Goal: Find contact information: Obtain details needed to contact an individual or organization

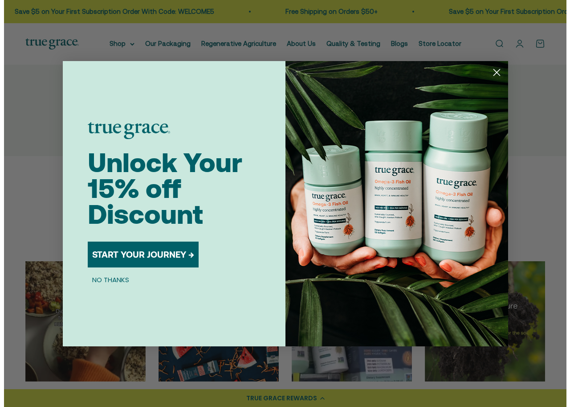
scroll to position [2298, 0]
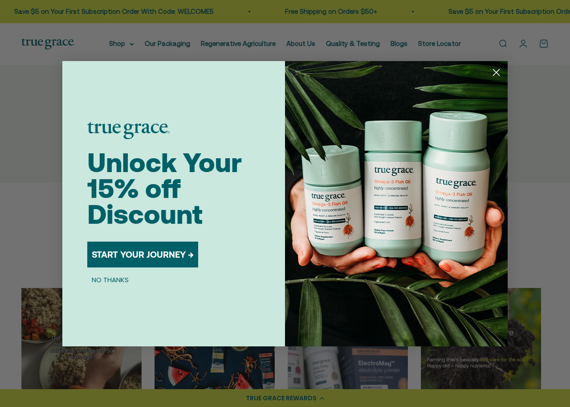
click at [121, 274] on button "NO THANKS" at bounding box center [110, 279] width 46 height 11
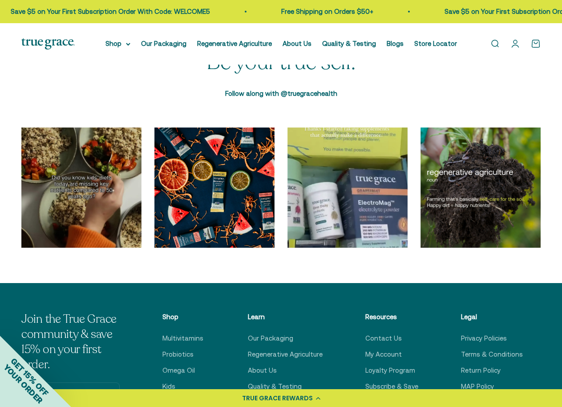
scroll to position [2627, 0]
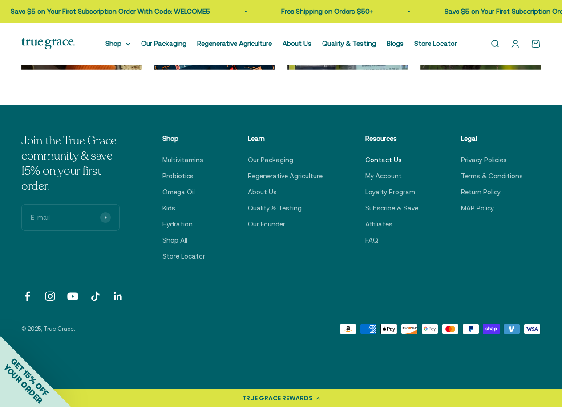
click at [388, 165] on link "Contact Us" at bounding box center [384, 160] width 37 height 11
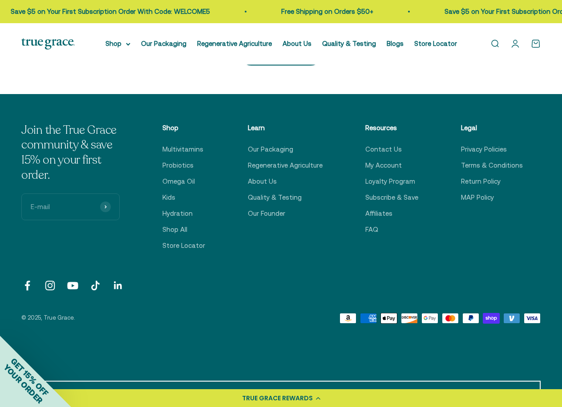
scroll to position [297, 0]
